Goal: Information Seeking & Learning: Find specific fact

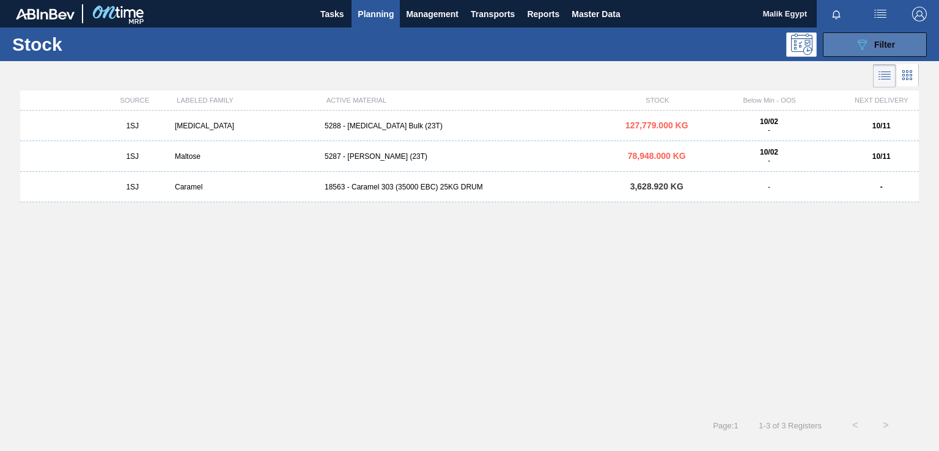
click at [845, 39] on button "089F7B8B-B2A5-4AFE-B5C0-19BA573D28AC Filter" at bounding box center [875, 44] width 104 height 24
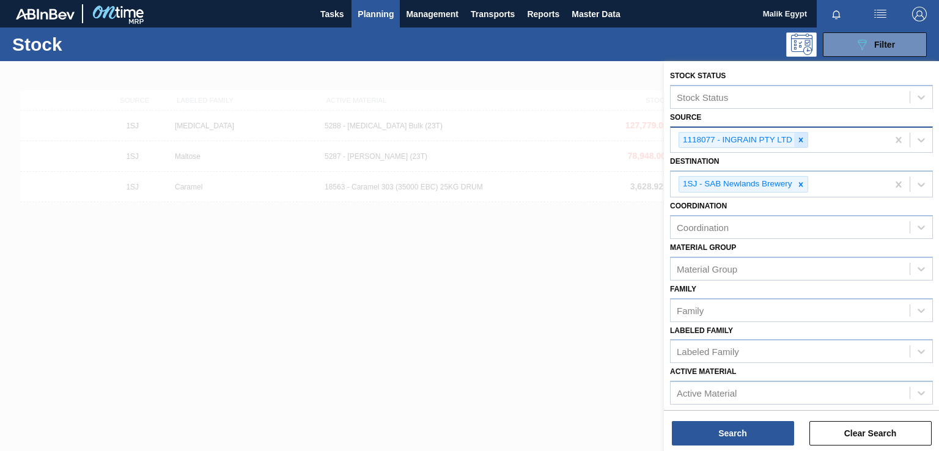
click at [803, 142] on div at bounding box center [800, 140] width 13 height 15
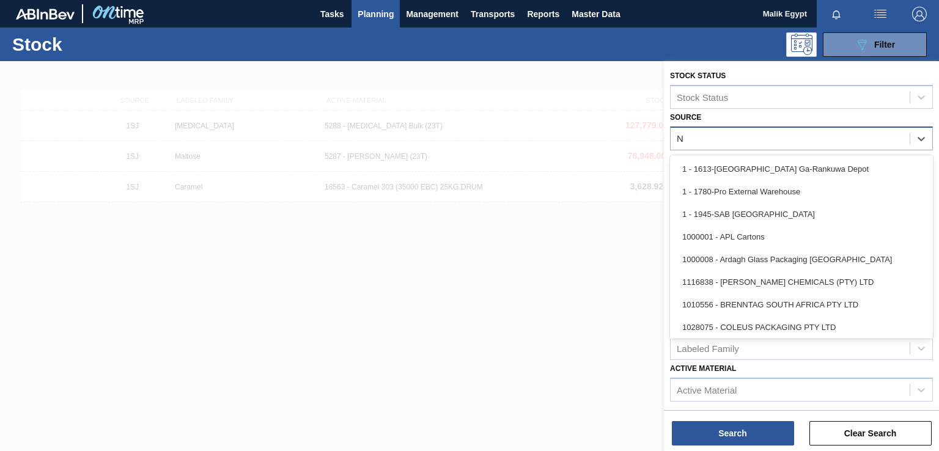
type input "NO"
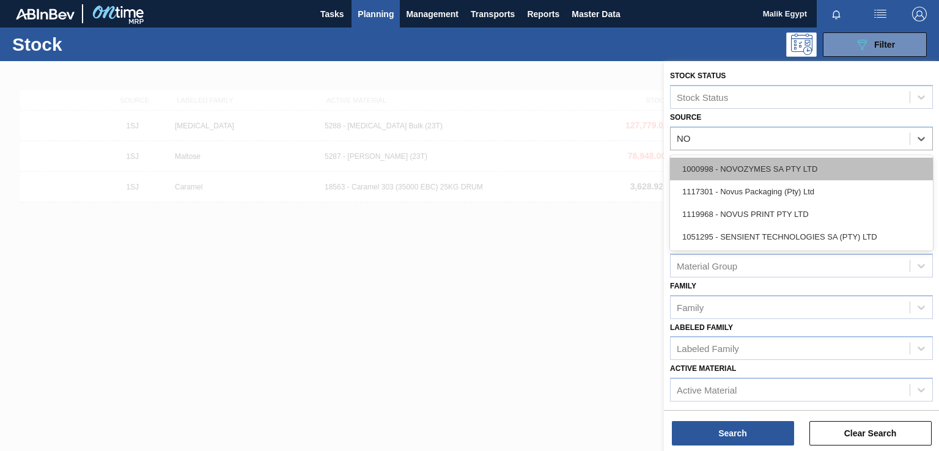
click at [794, 164] on div "1000998 - NOVOZYMES SA PTY LTD" at bounding box center [801, 169] width 263 height 23
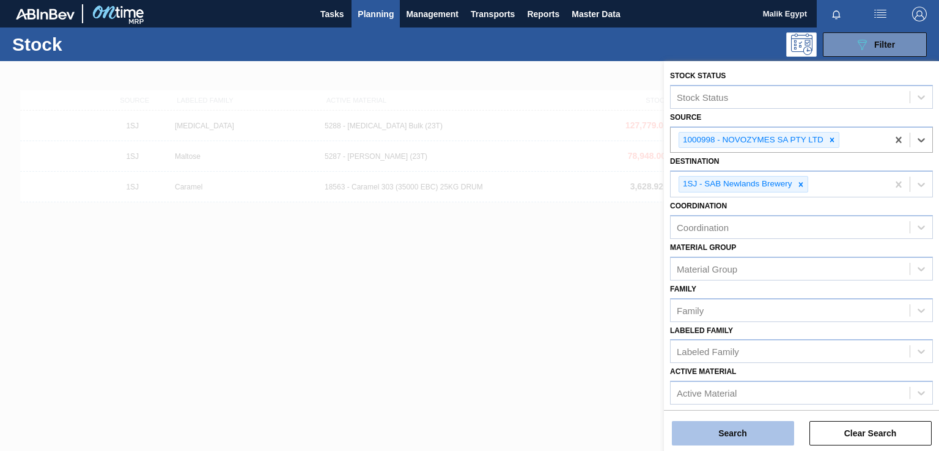
click at [743, 438] on button "Search" at bounding box center [733, 433] width 122 height 24
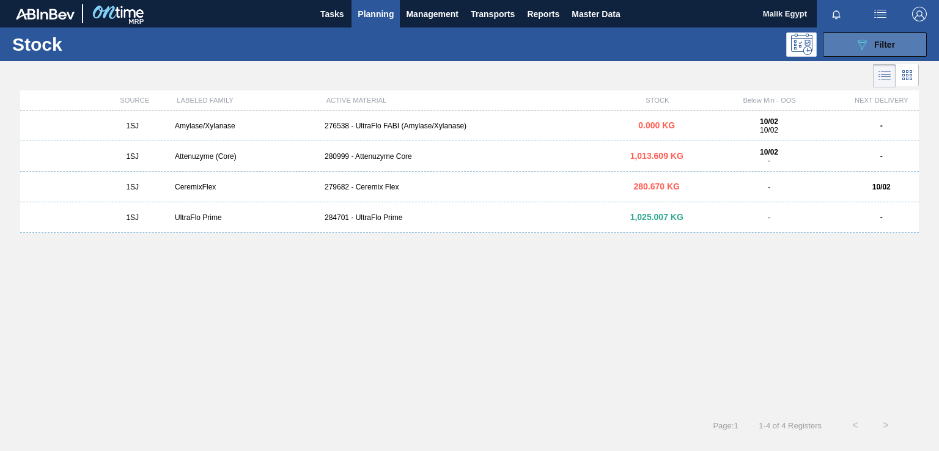
click at [858, 49] on icon "089F7B8B-B2A5-4AFE-B5C0-19BA573D28AC" at bounding box center [862, 44] width 15 height 15
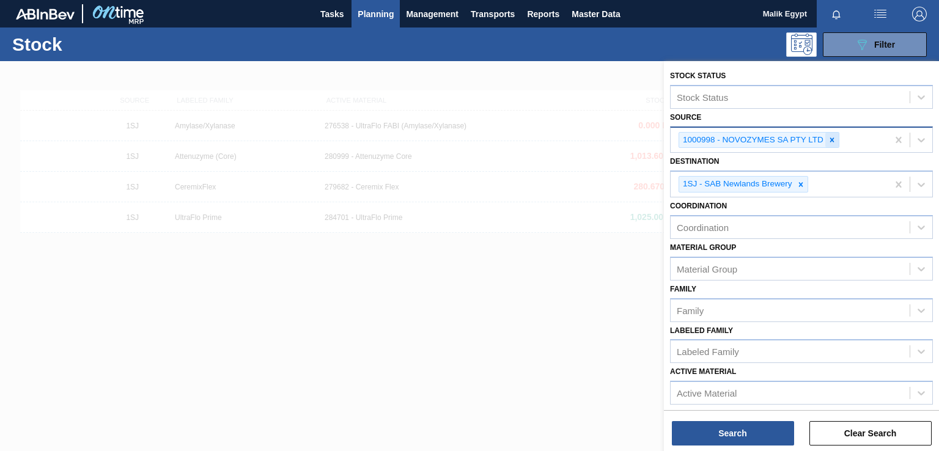
click at [833, 139] on icon at bounding box center [832, 140] width 9 height 9
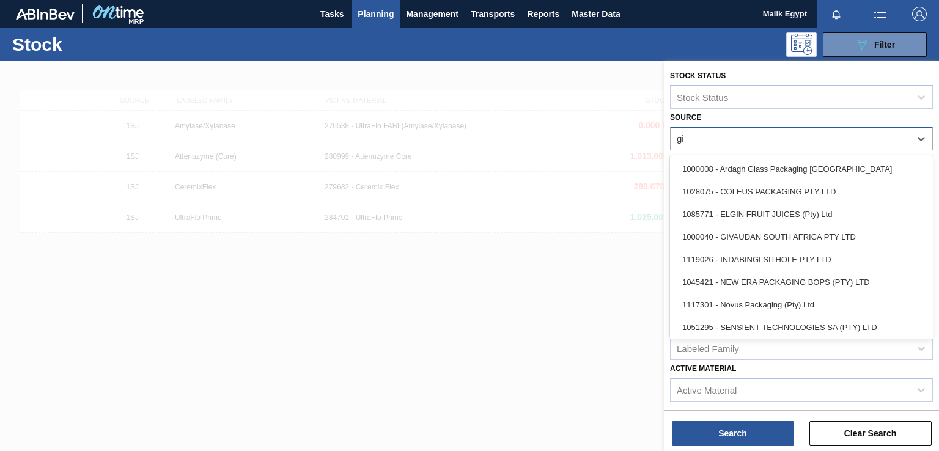
type input "giv"
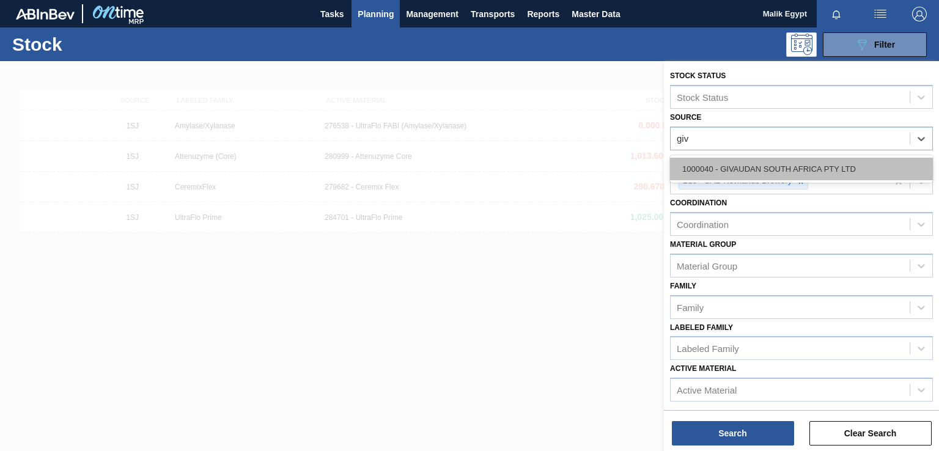
click at [828, 176] on div "1000040 - GIVAUDAN SOUTH AFRICA PTY LTD" at bounding box center [801, 169] width 263 height 23
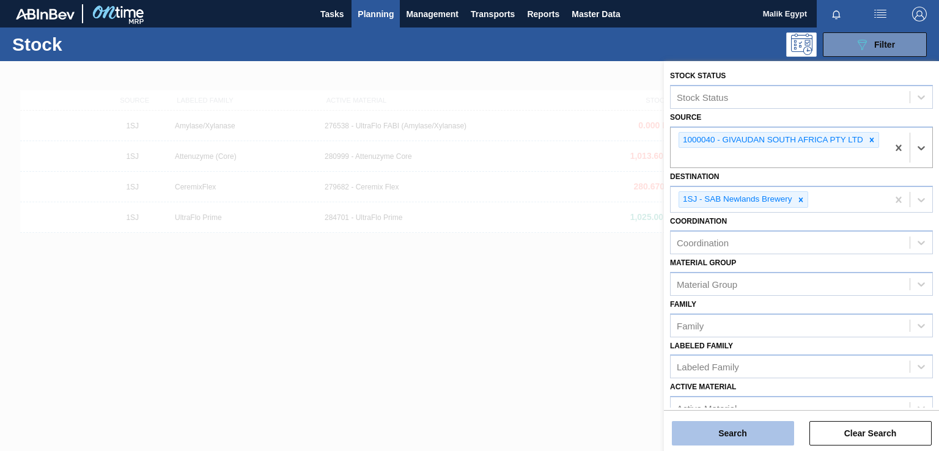
click at [732, 426] on button "Search" at bounding box center [733, 433] width 122 height 24
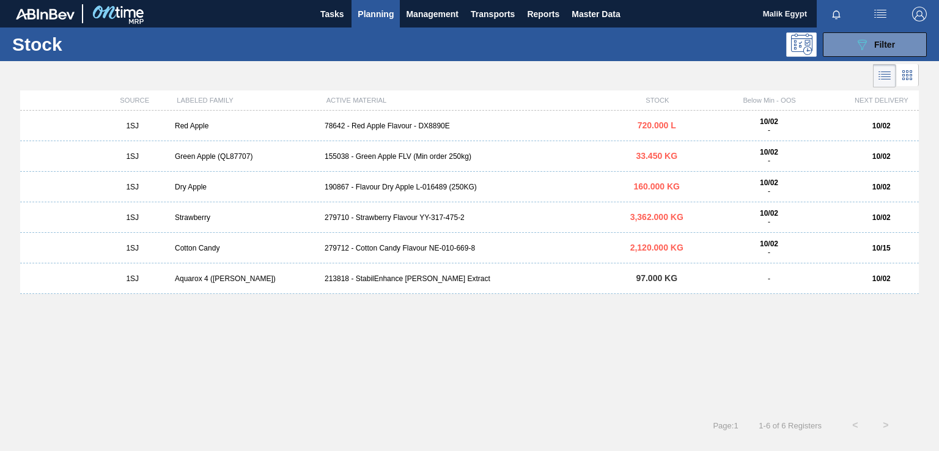
click at [393, 125] on div "78642 - Red Apple Flavour - DX8890E" at bounding box center [470, 126] width 300 height 9
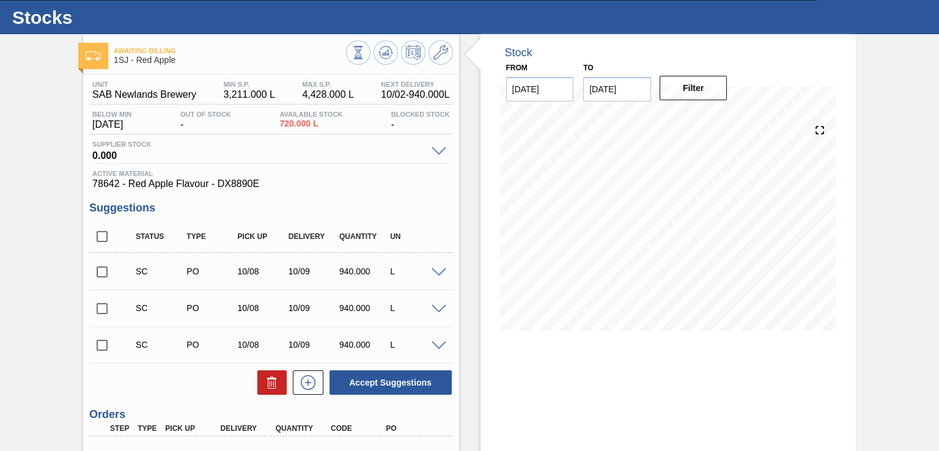
scroll to position [149, 0]
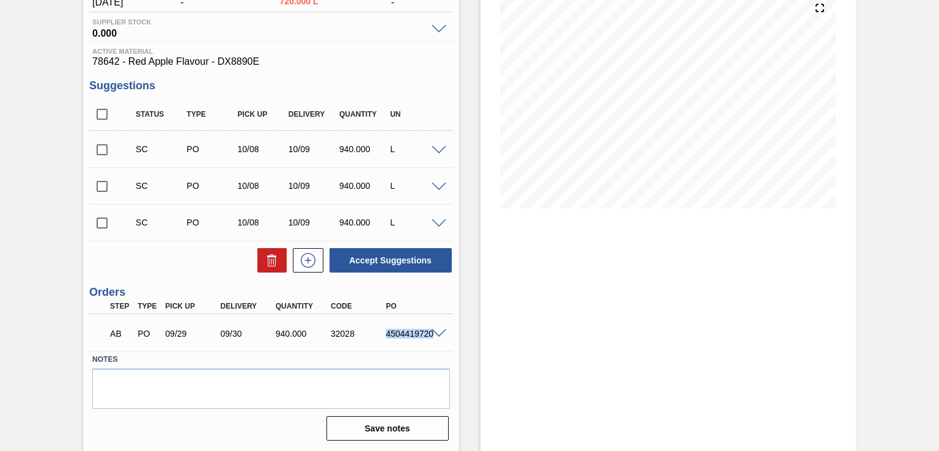
drag, startPoint x: 385, startPoint y: 333, endPoint x: 441, endPoint y: 334, distance: 56.3
click at [441, 334] on div "AB PO 09/29 09/30 940.000 32028 4504419720" at bounding box center [270, 332] width 363 height 31
copy div "4504419720"
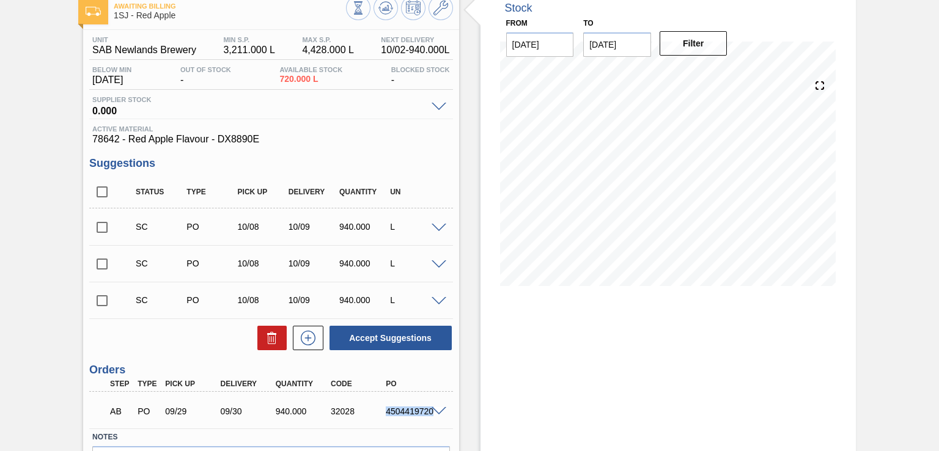
scroll to position [0, 0]
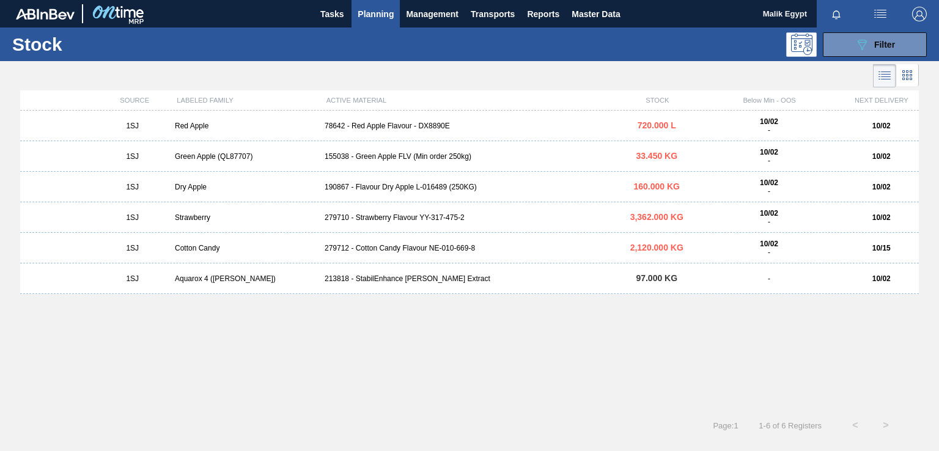
click at [404, 158] on div "155038 - Green Apple FLV (Min order 250kg)" at bounding box center [470, 156] width 300 height 9
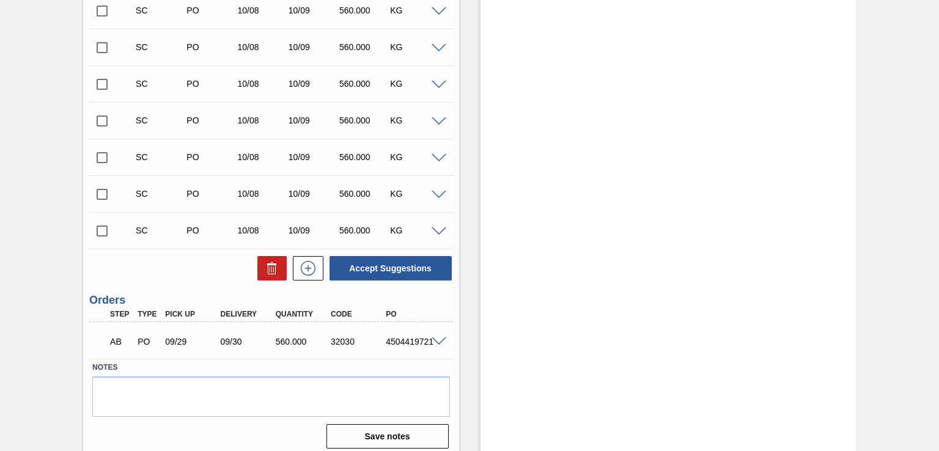
scroll to position [369, 0]
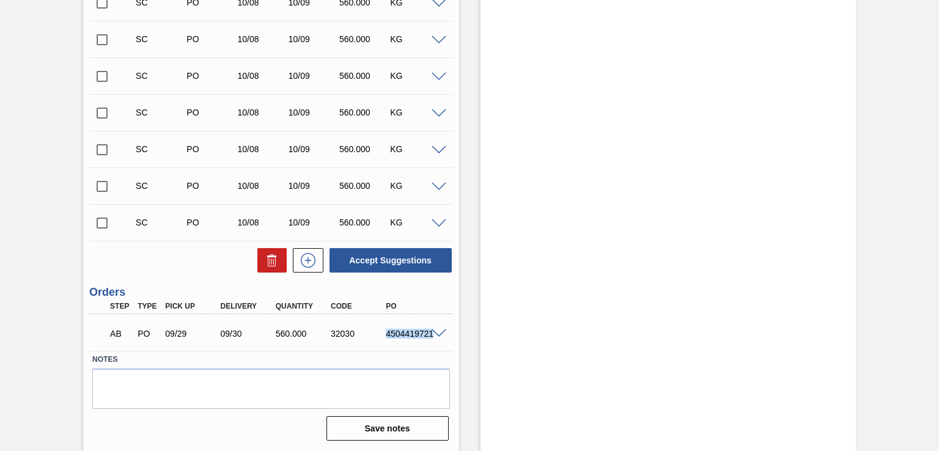
drag, startPoint x: 387, startPoint y: 334, endPoint x: 435, endPoint y: 336, distance: 48.4
click at [435, 336] on div "AB PO 09/29 09/30 560.000 32030 4504419721" at bounding box center [270, 332] width 363 height 31
copy div "4504419721"
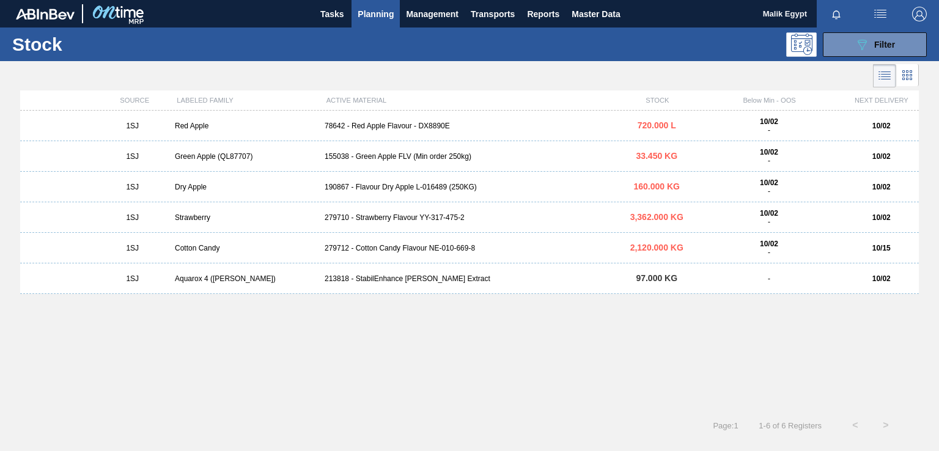
click at [387, 188] on div "190867 - Flavour Dry Apple L-016489 (250KG)" at bounding box center [470, 187] width 300 height 9
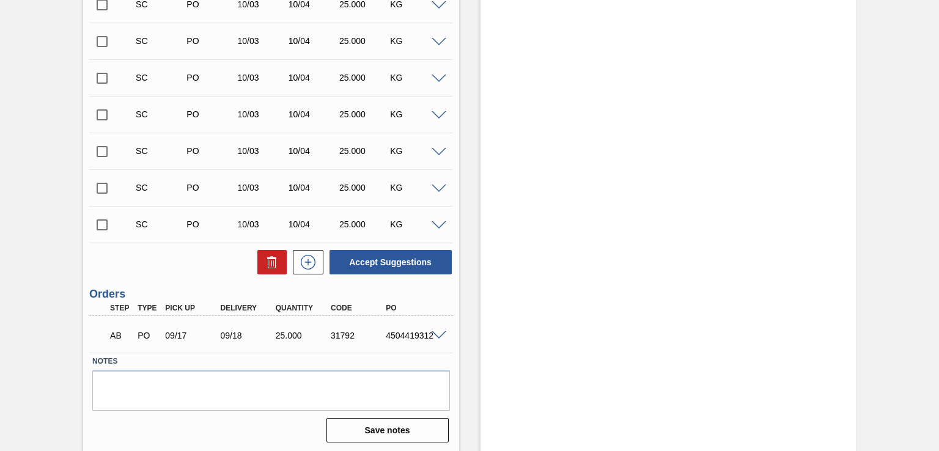
scroll to position [1836, 0]
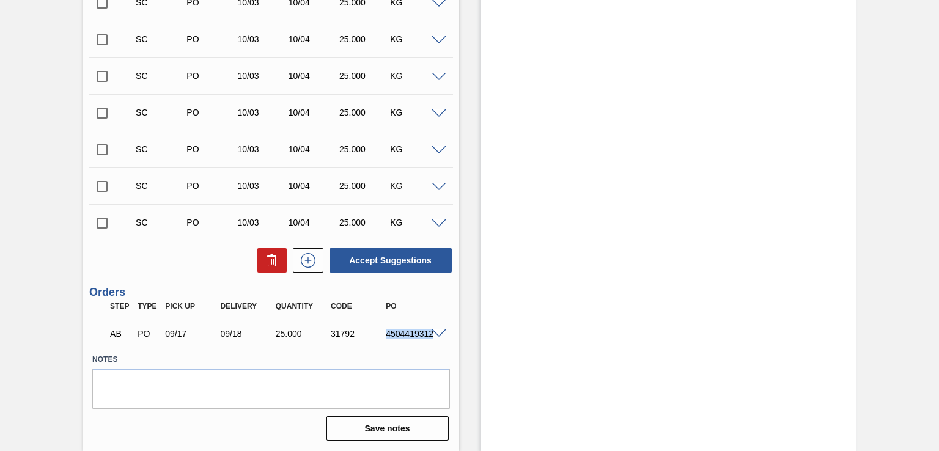
drag, startPoint x: 387, startPoint y: 333, endPoint x: 435, endPoint y: 340, distance: 48.8
click at [435, 340] on div "AB PO 09/17 09/18 25.000 31792 4504419312" at bounding box center [270, 332] width 363 height 31
copy div "4504419312"
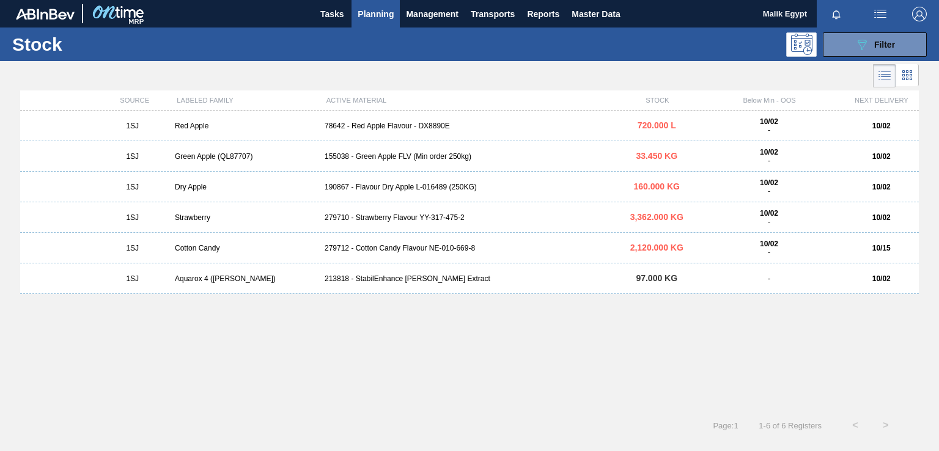
click at [399, 219] on div "279710 - Strawberry Flavour YY-317-475-2" at bounding box center [470, 217] width 300 height 9
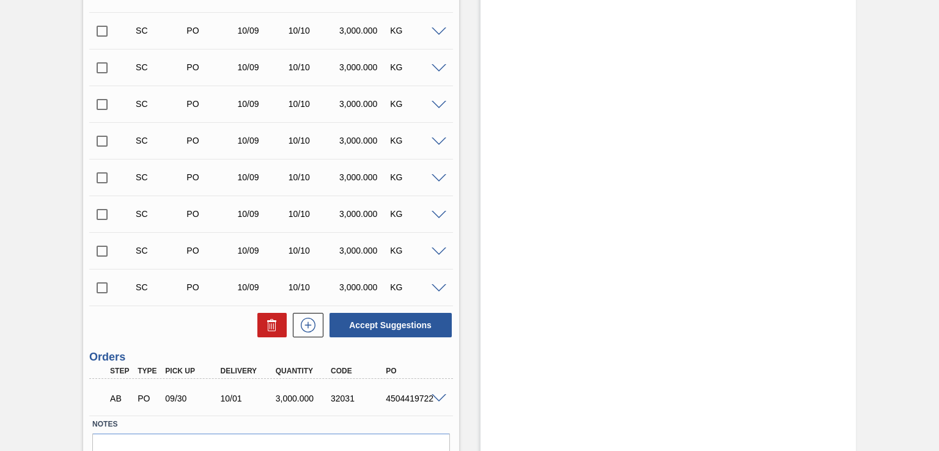
scroll to position [743, 0]
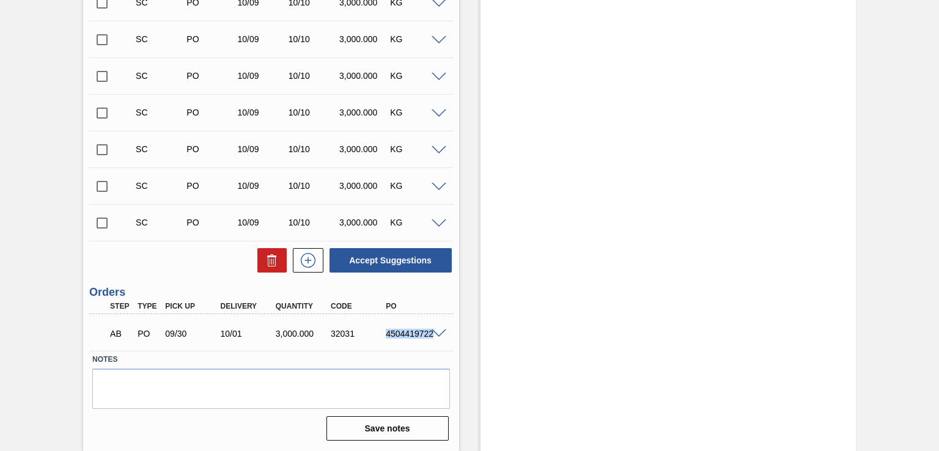
drag, startPoint x: 386, startPoint y: 333, endPoint x: 447, endPoint y: 334, distance: 61.1
click at [447, 334] on div "AB PO 09/30 10/01 3,000.000 32031 4504419722" at bounding box center [270, 332] width 363 height 31
copy div "4504419722"
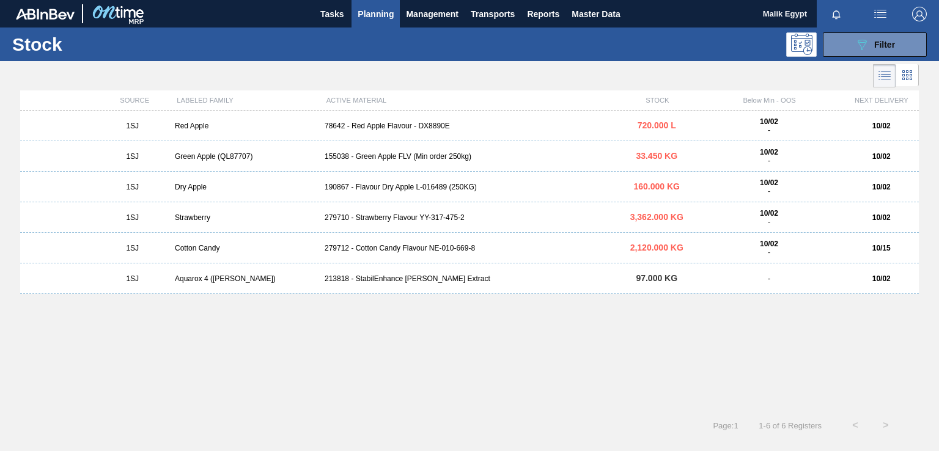
click at [386, 247] on div "279712 - Cotton Candy Flavour NE-010-669-8" at bounding box center [470, 248] width 300 height 9
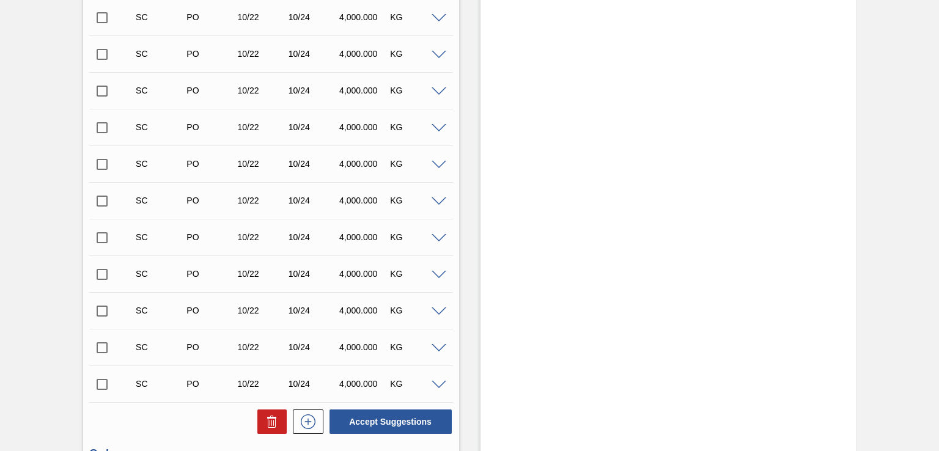
scroll to position [589, 0]
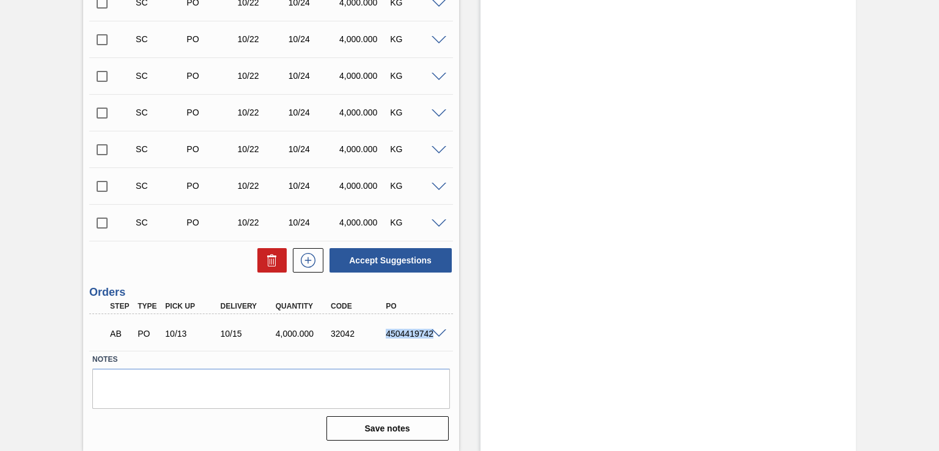
drag, startPoint x: 386, startPoint y: 333, endPoint x: 429, endPoint y: 335, distance: 43.4
click at [429, 335] on div "AB PO 10/13 10/15 4,000.000 32042 4504419742" at bounding box center [270, 332] width 363 height 31
copy div "4504419742"
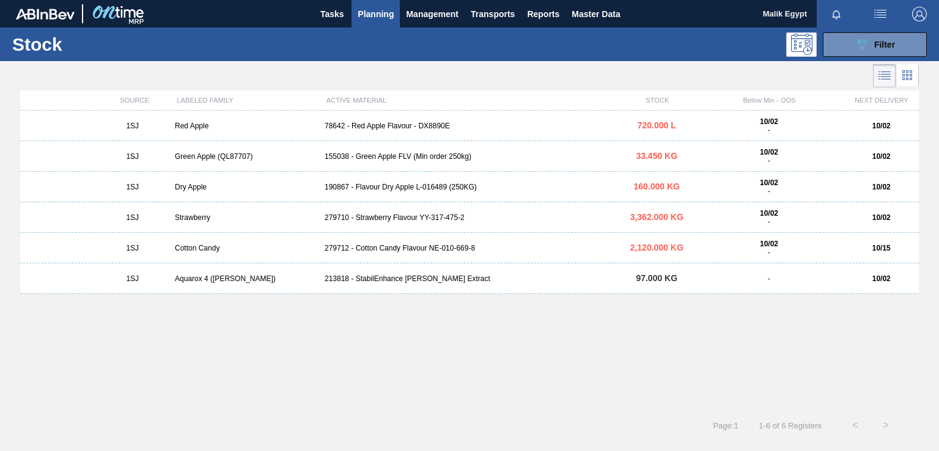
click at [389, 281] on div "213818 - StabilEnhance [PERSON_NAME] Extract" at bounding box center [470, 278] width 300 height 9
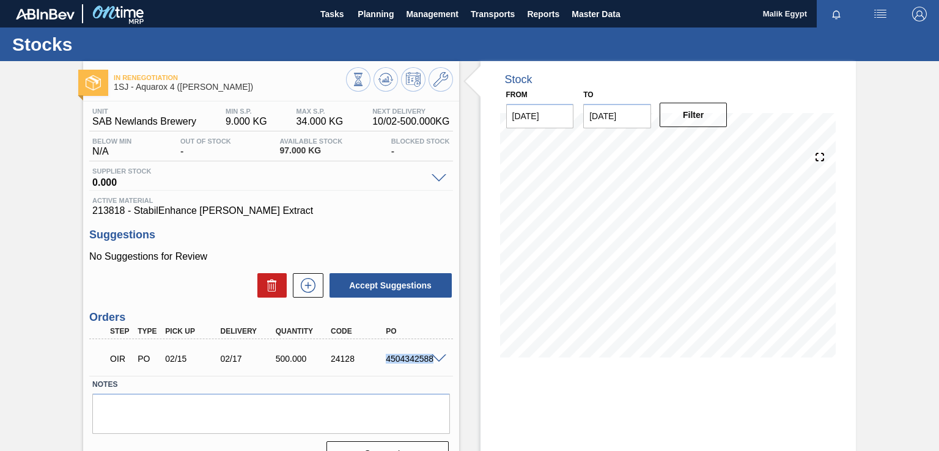
drag, startPoint x: 386, startPoint y: 360, endPoint x: 435, endPoint y: 363, distance: 49.6
click at [435, 363] on div "4504342588" at bounding box center [413, 359] width 61 height 10
copy div "4504342588"
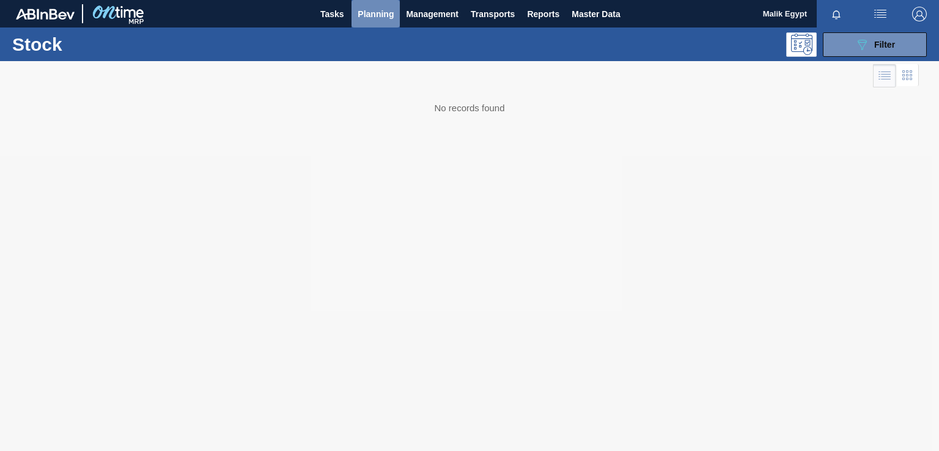
click at [380, 10] on span "Planning" at bounding box center [376, 14] width 36 height 15
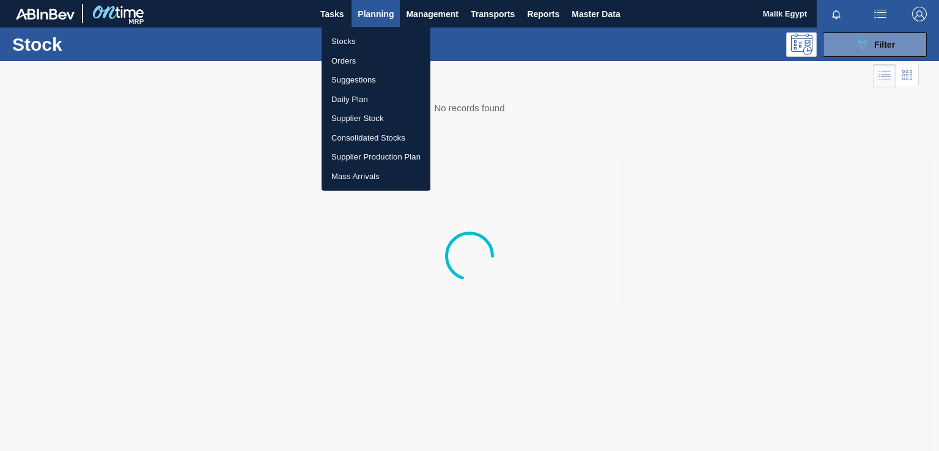
click at [347, 40] on li "Stocks" at bounding box center [376, 42] width 109 height 20
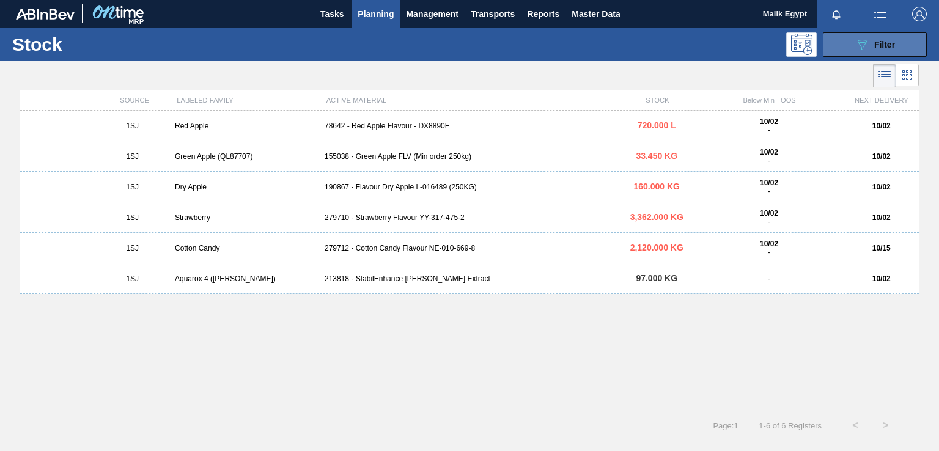
click at [885, 45] on span "Filter" at bounding box center [884, 45] width 21 height 10
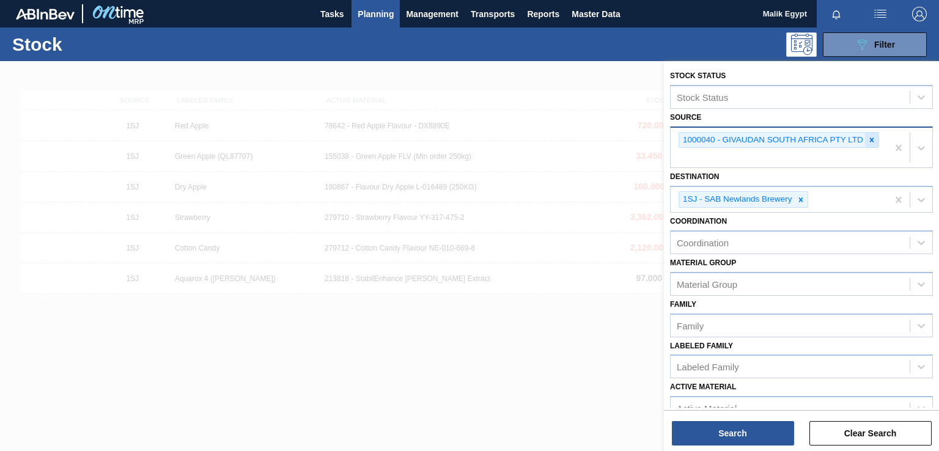
click at [868, 137] on icon at bounding box center [871, 140] width 9 height 9
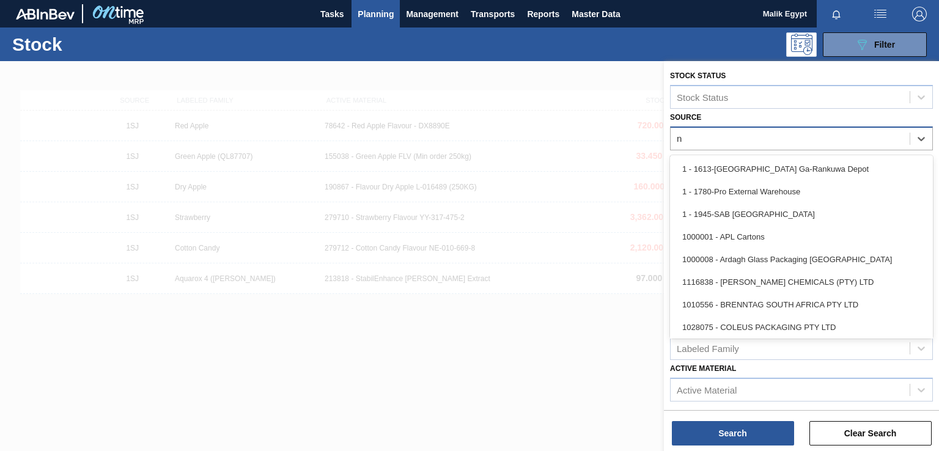
type input "no"
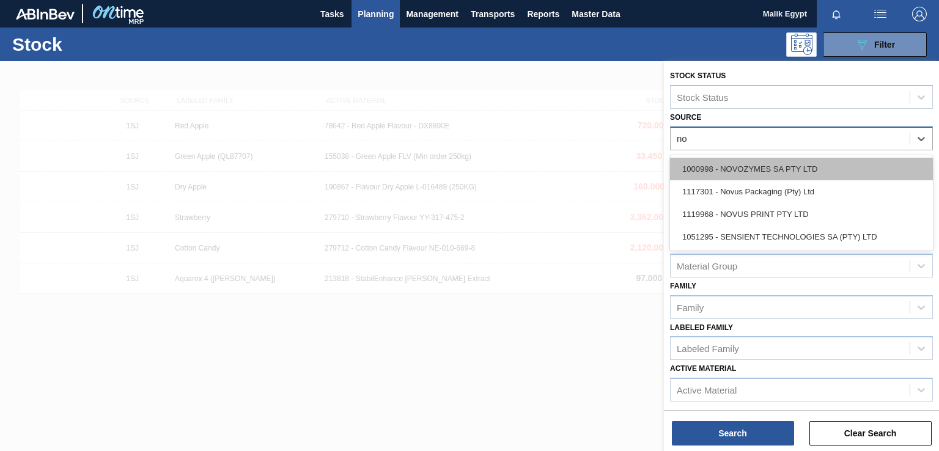
click at [803, 167] on div "1000998 - NOVOZYMES SA PTY LTD" at bounding box center [801, 169] width 263 height 23
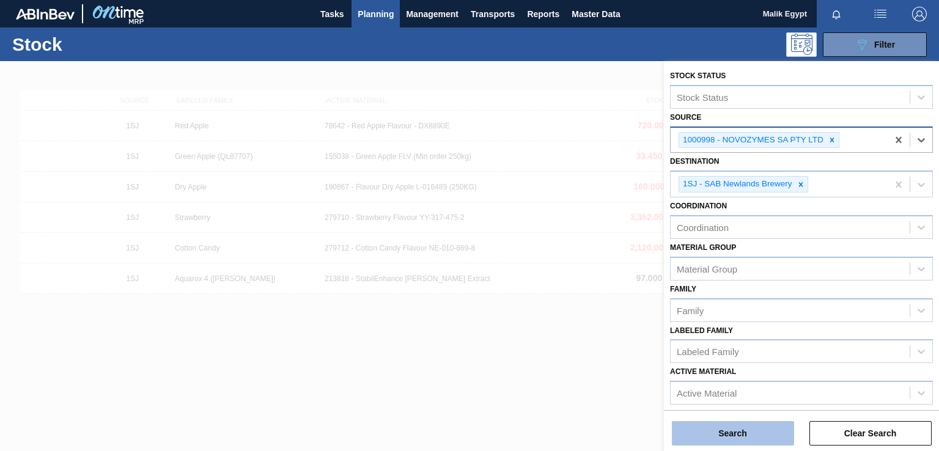
click at [737, 436] on button "Search" at bounding box center [733, 433] width 122 height 24
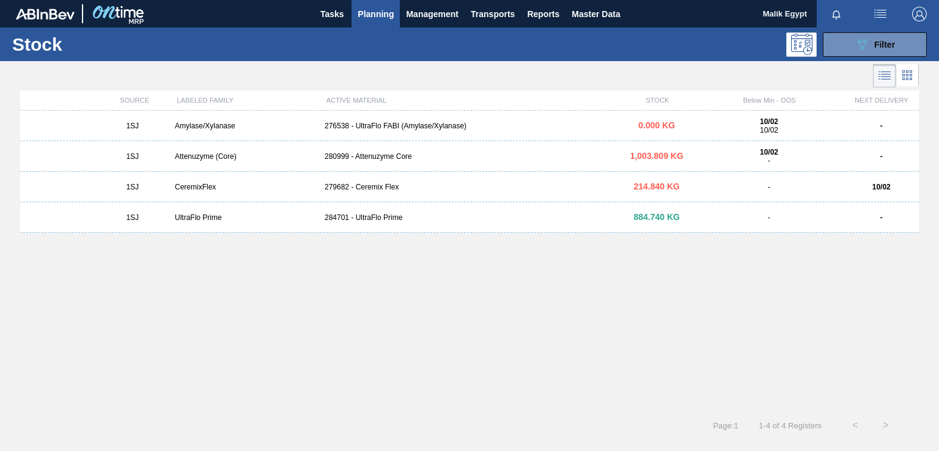
click at [385, 186] on div "279682 - Ceremix Flex" at bounding box center [470, 187] width 300 height 9
click at [377, 217] on div "284701 - UltraFlo Prime" at bounding box center [470, 217] width 300 height 9
click at [208, 218] on div "UltraFlo Prime" at bounding box center [245, 217] width 150 height 9
